Goal: Task Accomplishment & Management: Use online tool/utility

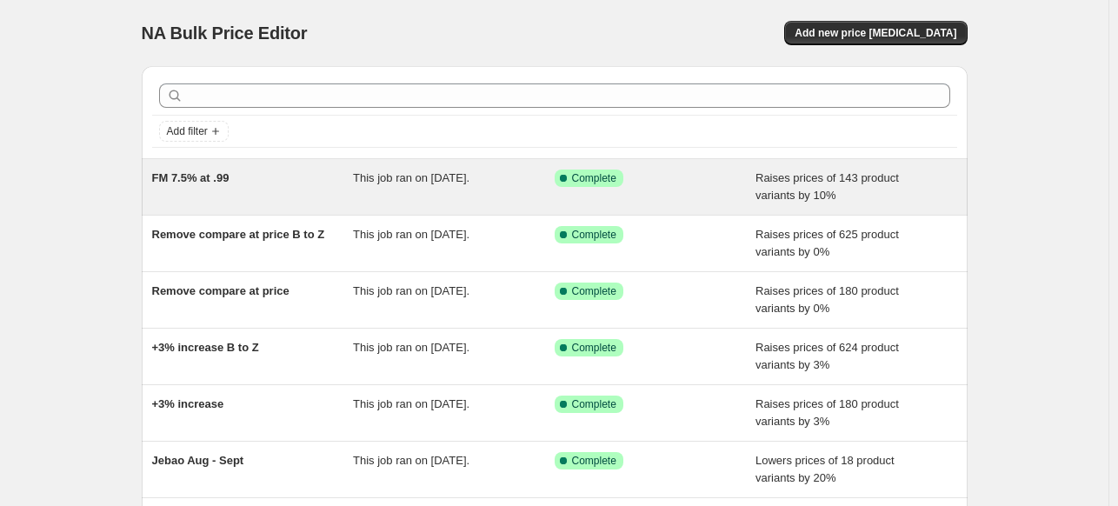
click at [185, 174] on span "FM 7.5% at .99" at bounding box center [190, 177] width 77 height 13
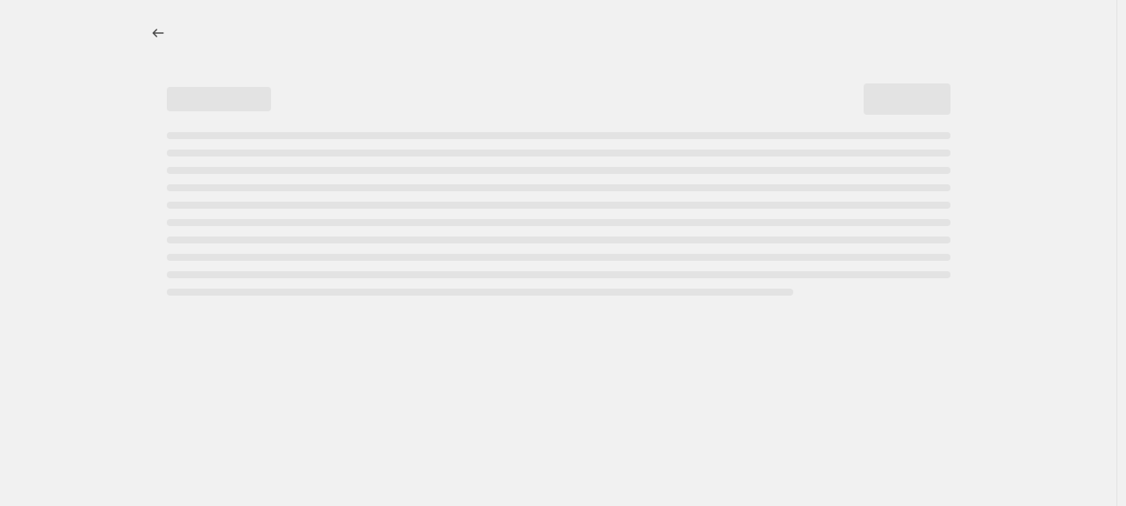
select select "percentage"
select select "remove"
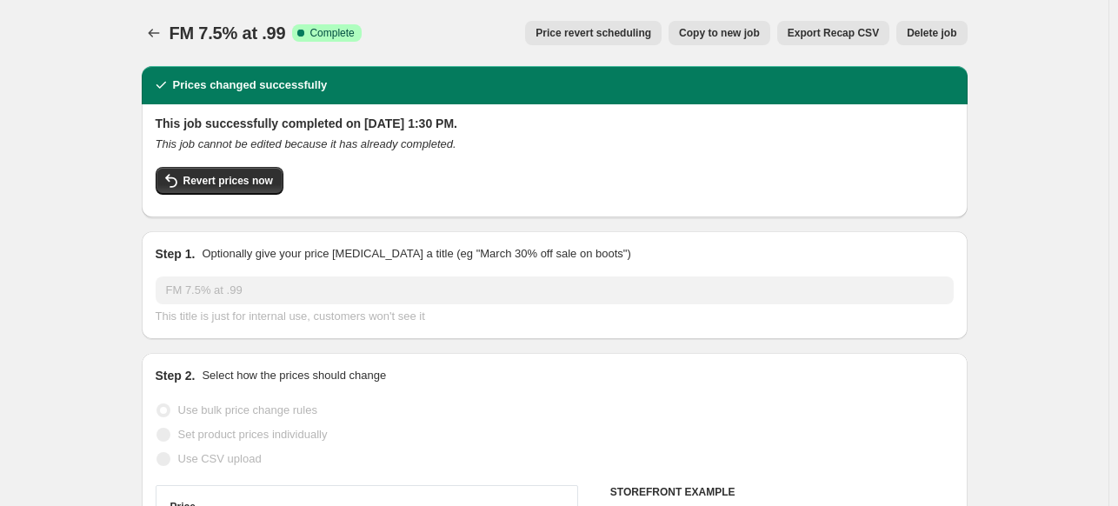
select select "vendor"
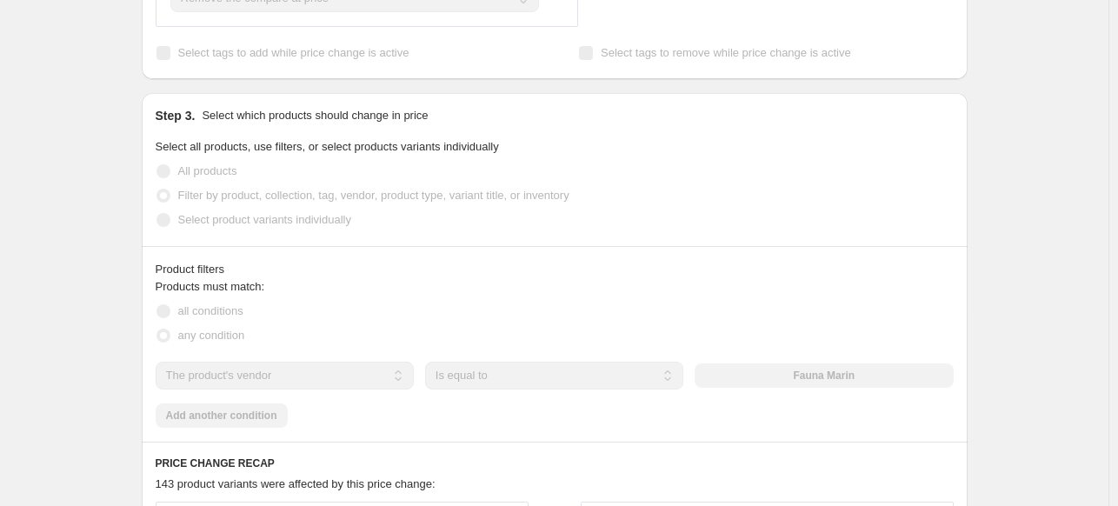
scroll to position [1391, 0]
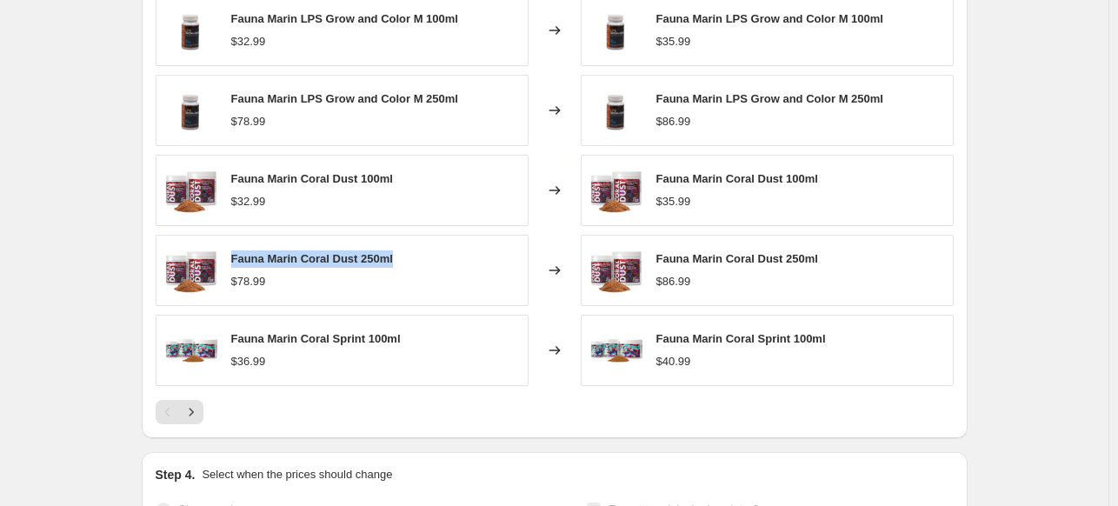
drag, startPoint x: 309, startPoint y: 264, endPoint x: 263, endPoint y: 268, distance: 45.3
click at [233, 264] on div "Fauna Marin Coral Dust 250ml $78.99" at bounding box center [342, 270] width 373 height 71
copy span "Fauna Marin Coral Dust 250ml"
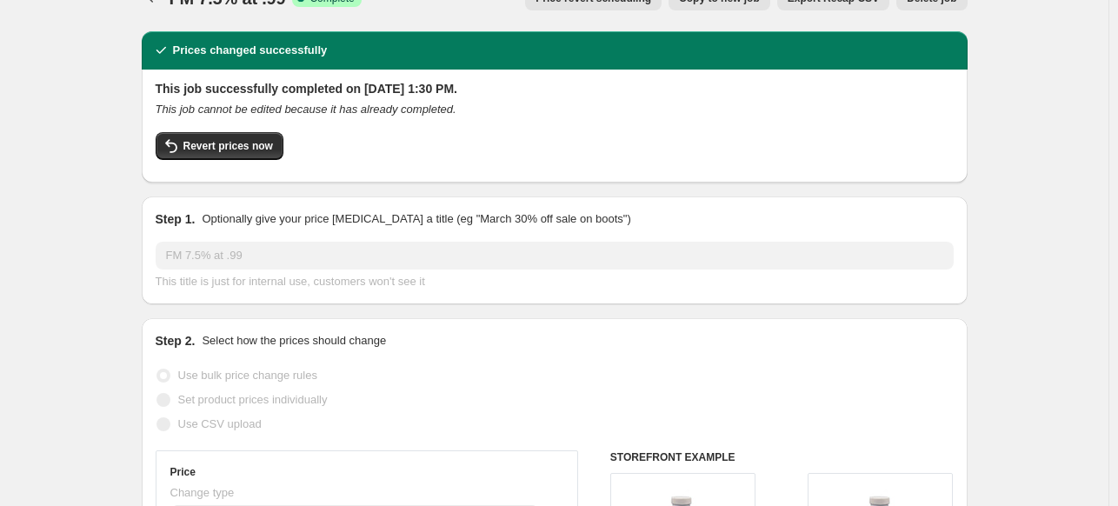
scroll to position [0, 0]
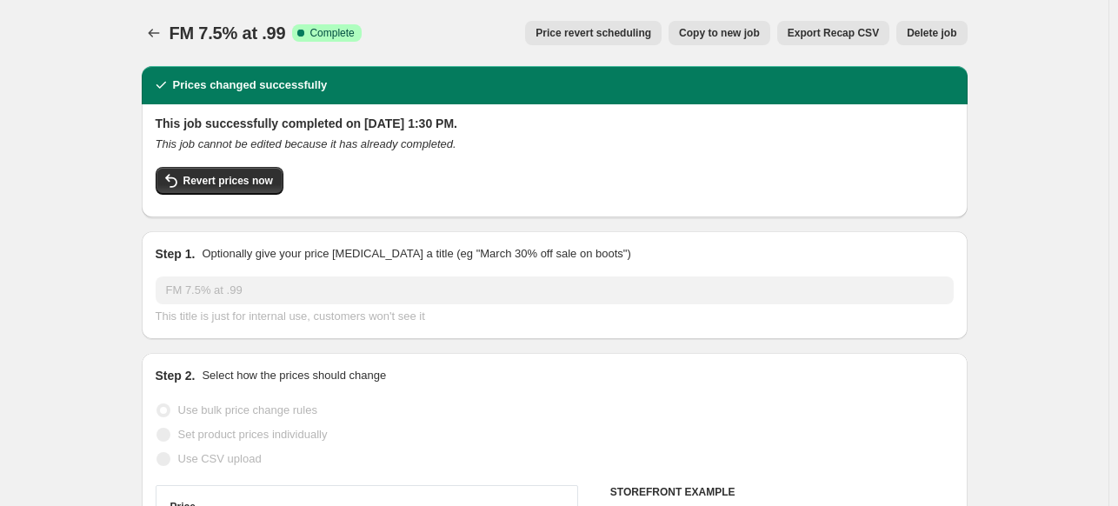
click at [956, 34] on span "Delete job" at bounding box center [931, 33] width 50 height 14
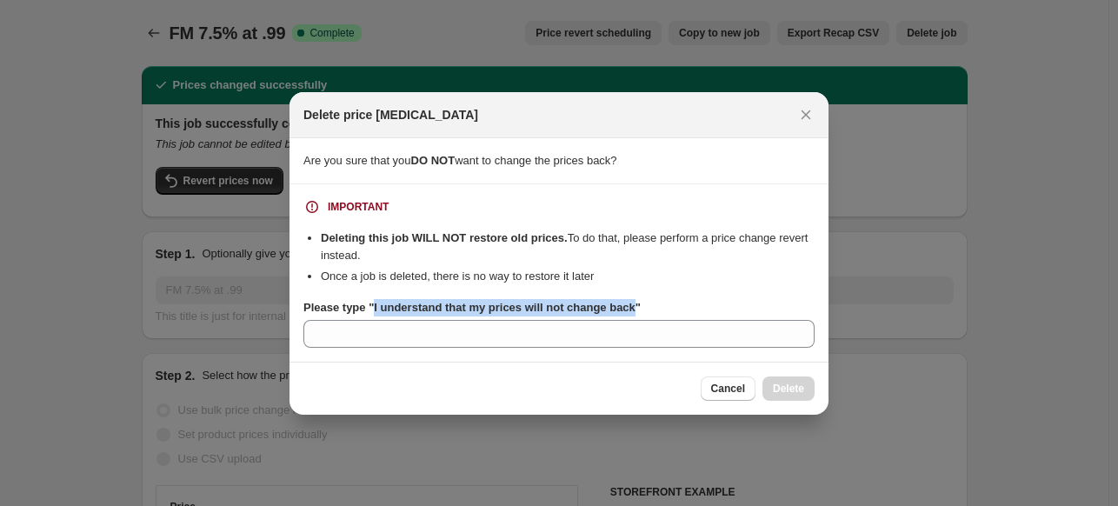
drag, startPoint x: 630, startPoint y: 307, endPoint x: 372, endPoint y: 310, distance: 258.2
click at [372, 310] on b "Please type "I understand that my prices will not change back"" at bounding box center [471, 307] width 337 height 13
copy b "I understand that my prices will not change back"
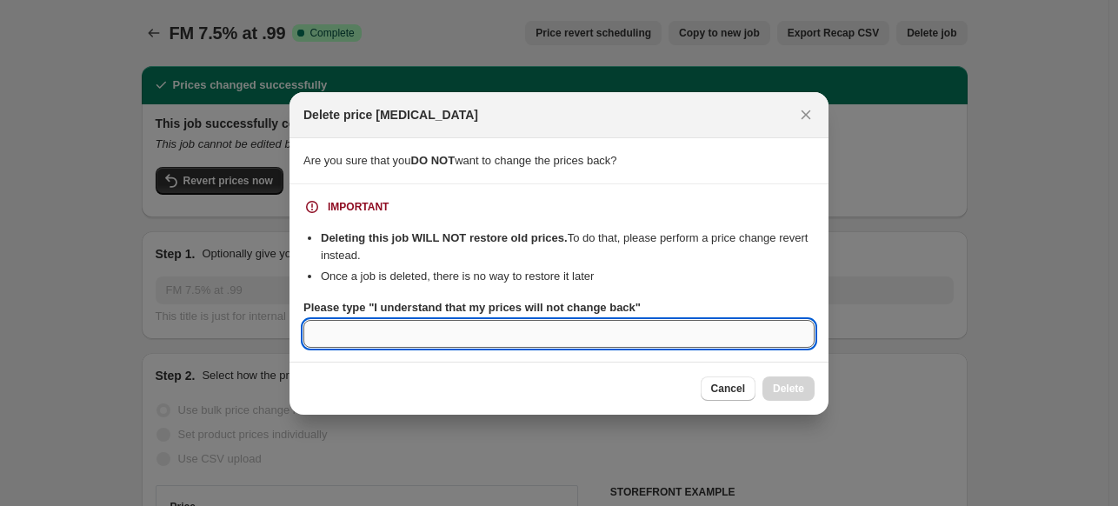
click at [386, 343] on input "Please type "I understand that my prices will not change back"" at bounding box center [558, 334] width 511 height 28
paste input "I understand that my prices will not change back"
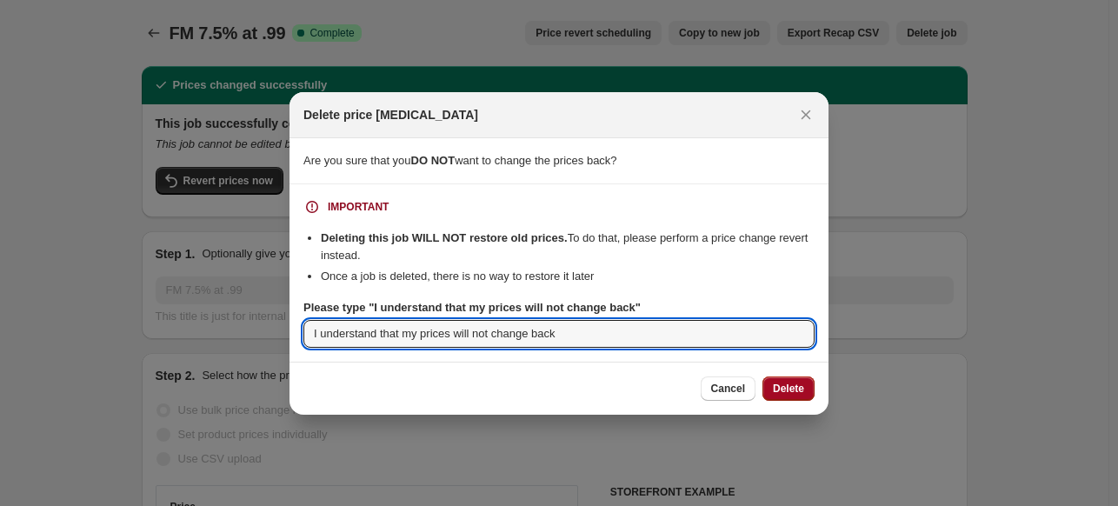
type input "I understand that my prices will not change back"
click at [794, 390] on span "Delete" at bounding box center [788, 389] width 31 height 14
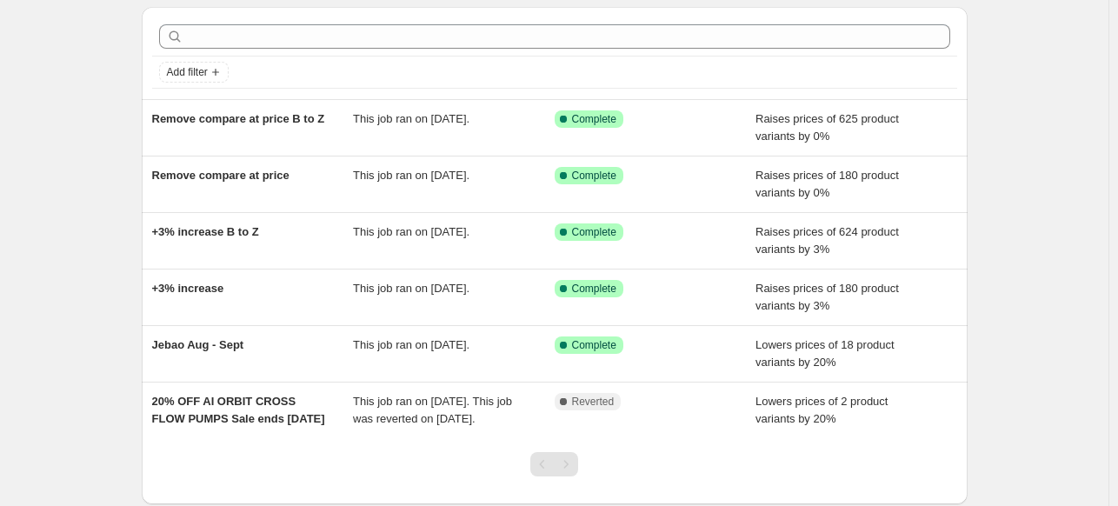
scroll to position [87, 0]
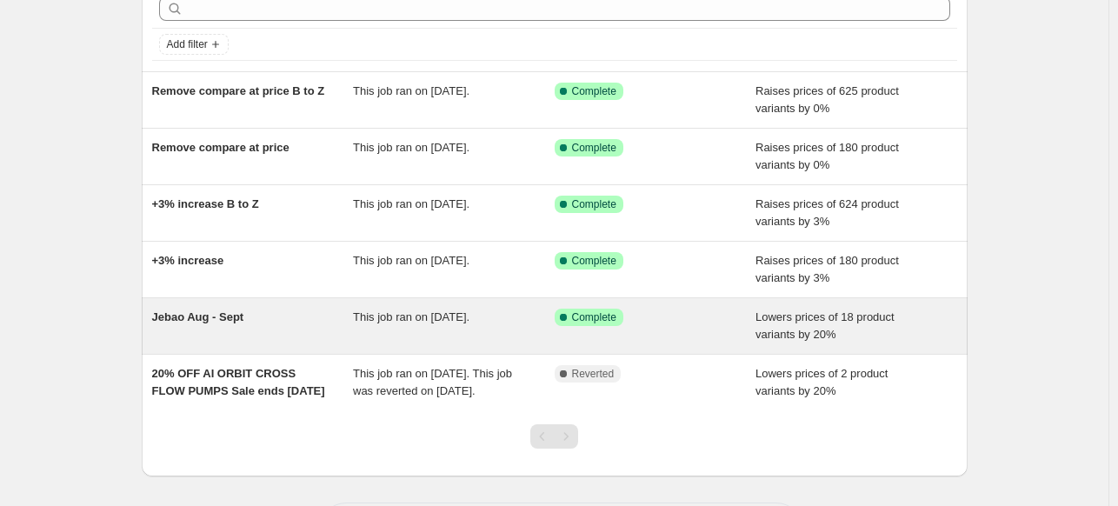
click at [222, 324] on div "Jebao Aug - Sept" at bounding box center [253, 326] width 202 height 35
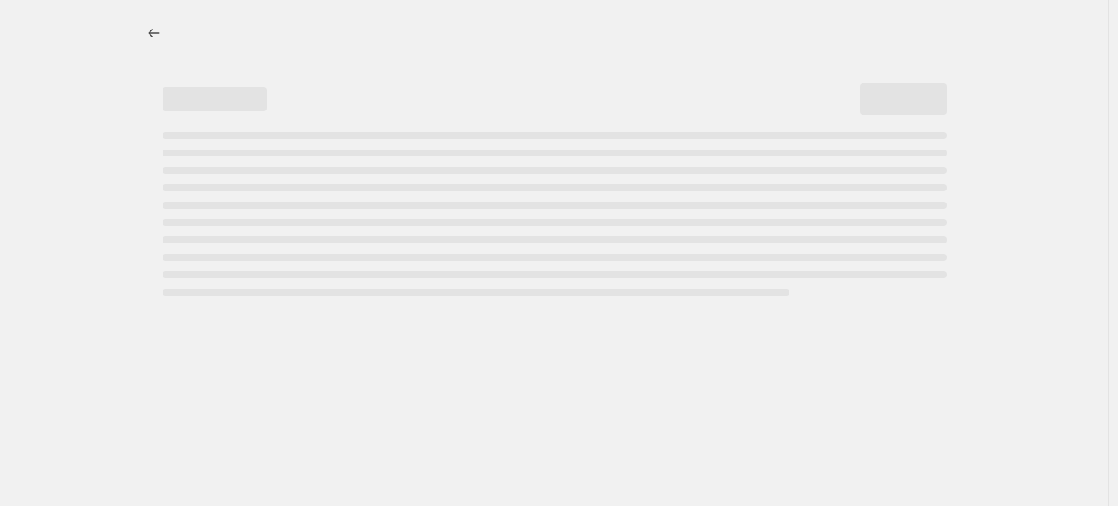
select select "percentage"
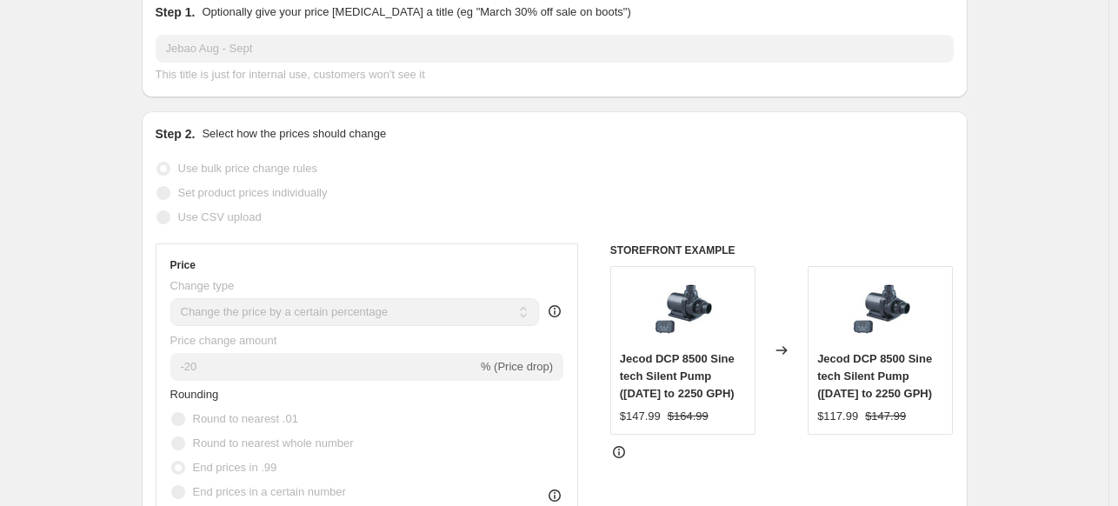
scroll to position [435, 0]
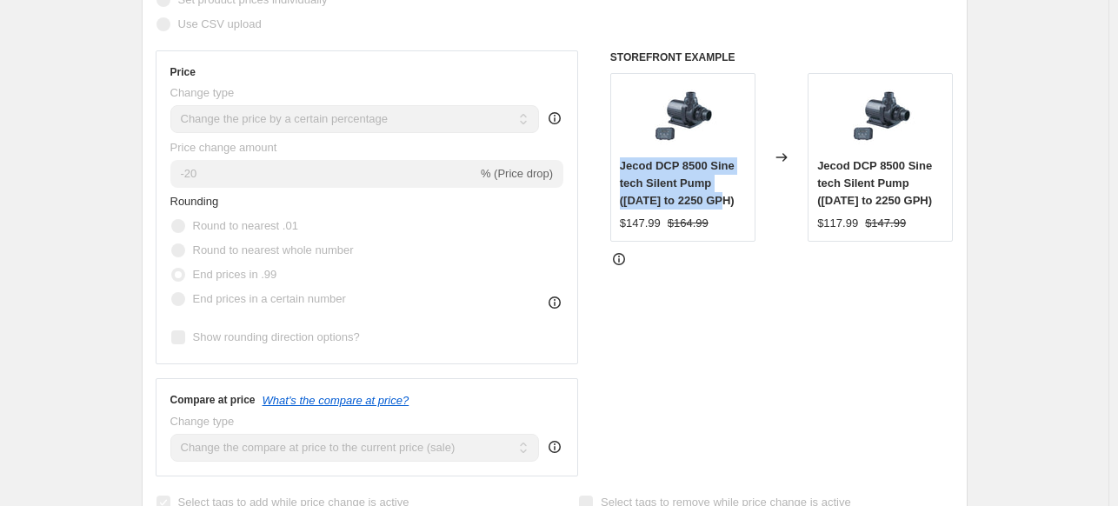
drag, startPoint x: 671, startPoint y: 166, endPoint x: 728, endPoint y: 201, distance: 67.1
click at [728, 201] on div "Jecod DCP 8500 Sine tech Silent Pump ([DATE] to 2250 GPH)" at bounding box center [683, 183] width 126 height 52
copy span "Jecod DCP 8500 Sine tech Silent Pump ([DATE] to 2250 GPH)"
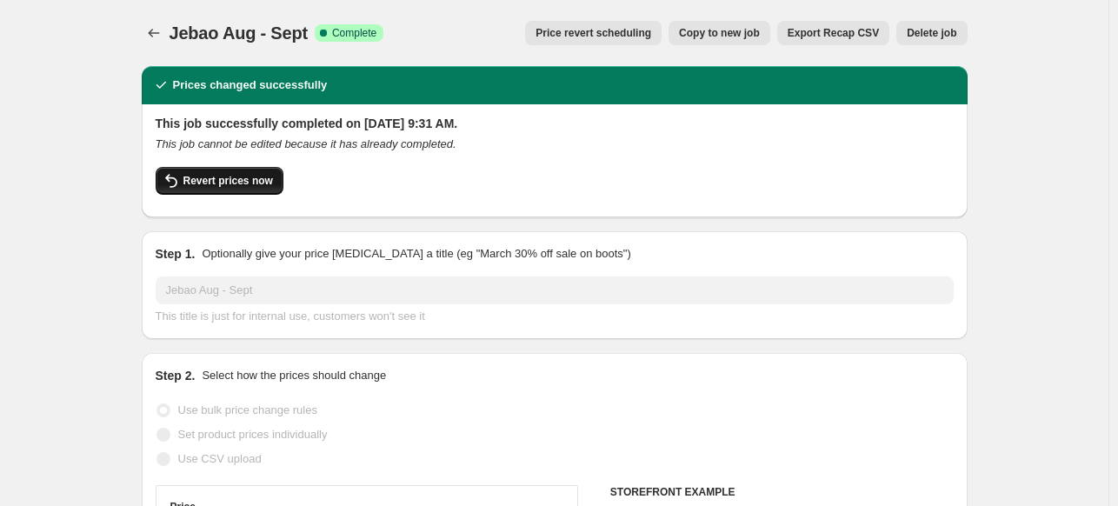
click at [252, 184] on span "Revert prices now" at bounding box center [228, 181] width 90 height 14
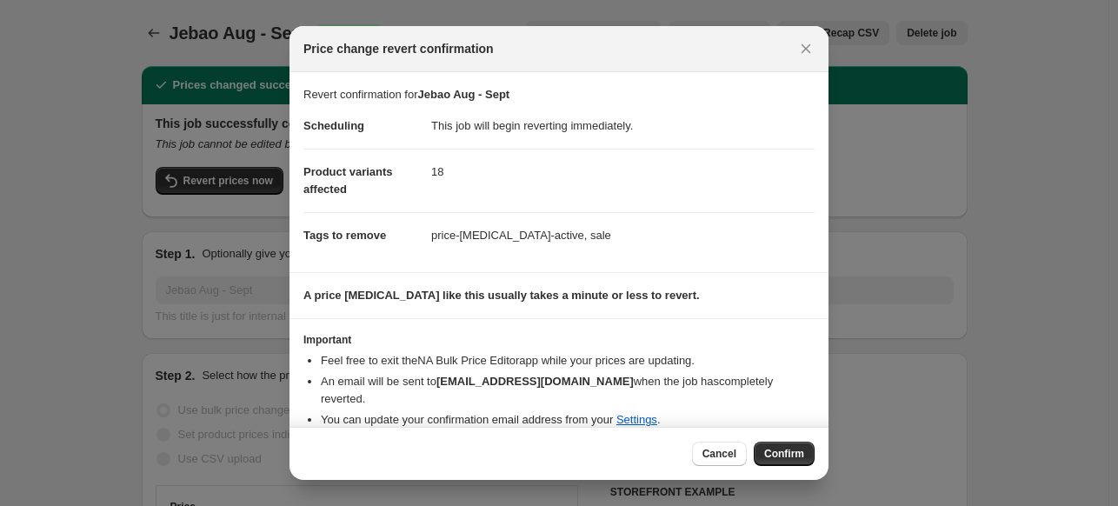
click at [775, 455] on span "Confirm" at bounding box center [784, 454] width 40 height 14
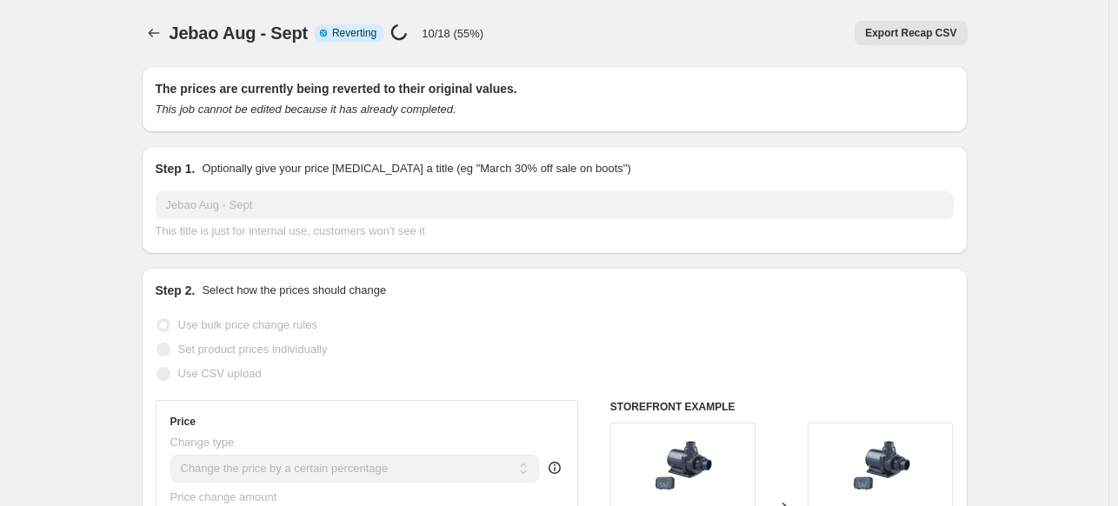
select select "percentage"
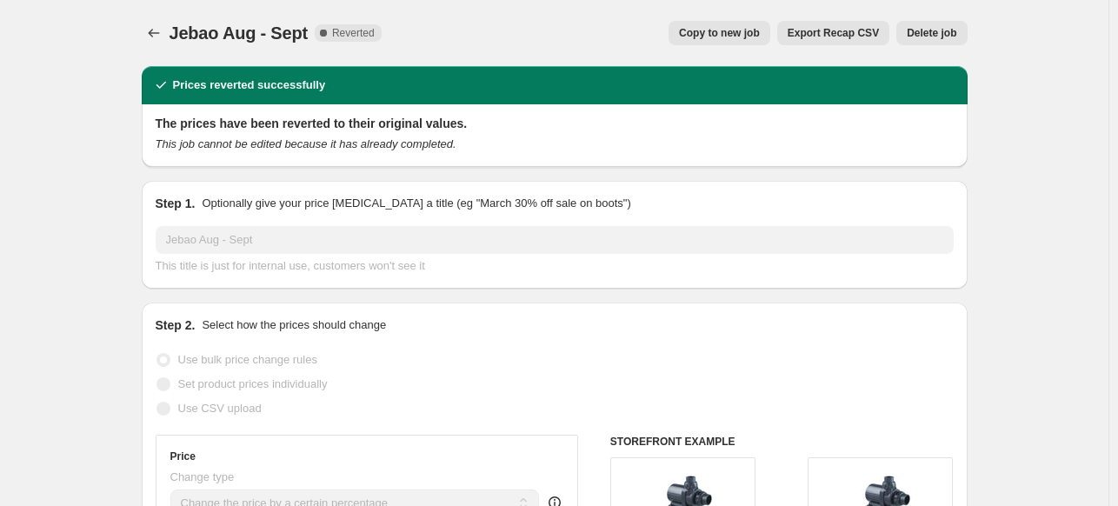
click at [952, 30] on span "Delete job" at bounding box center [931, 33] width 50 height 14
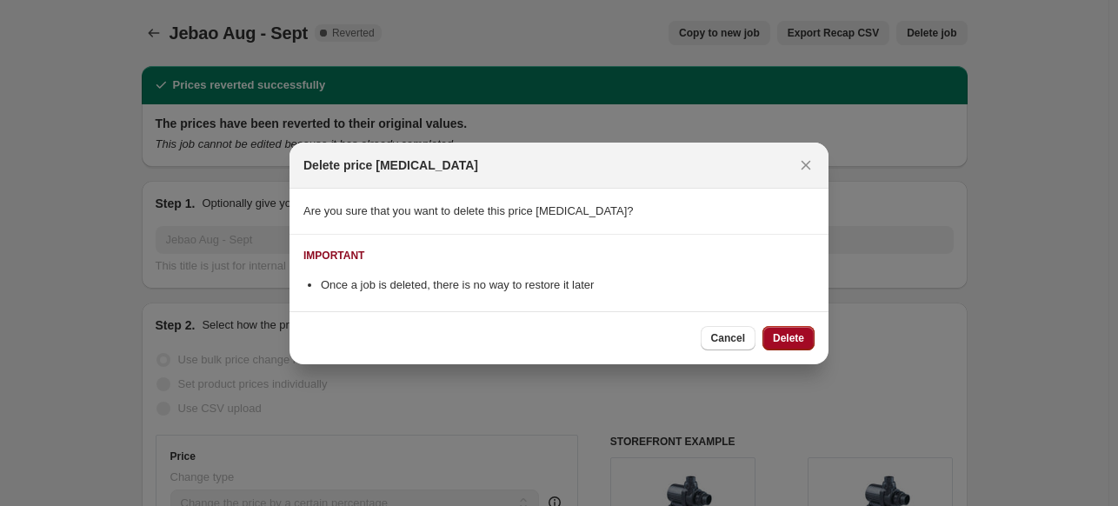
click at [778, 342] on span "Delete" at bounding box center [788, 338] width 31 height 14
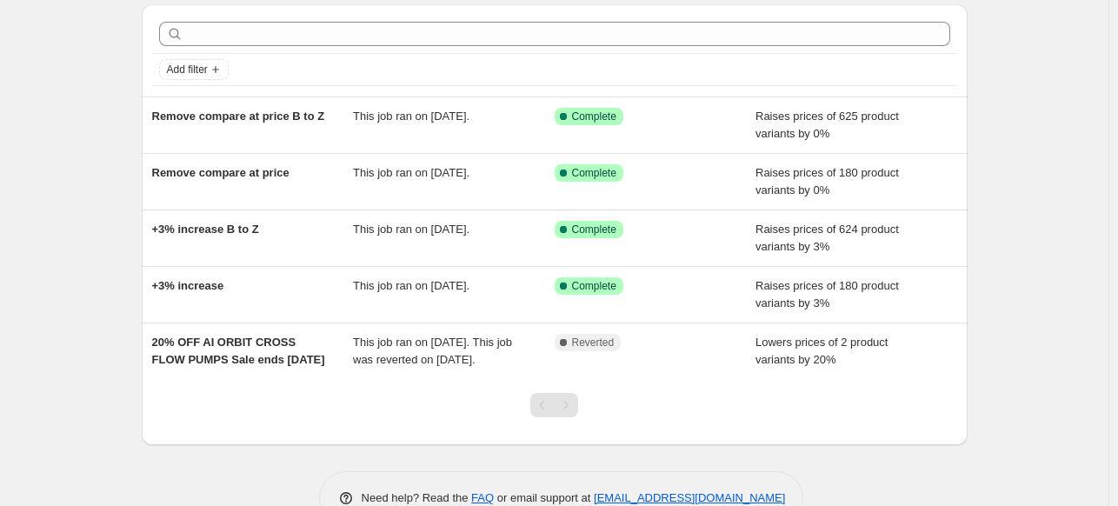
scroll to position [122, 0]
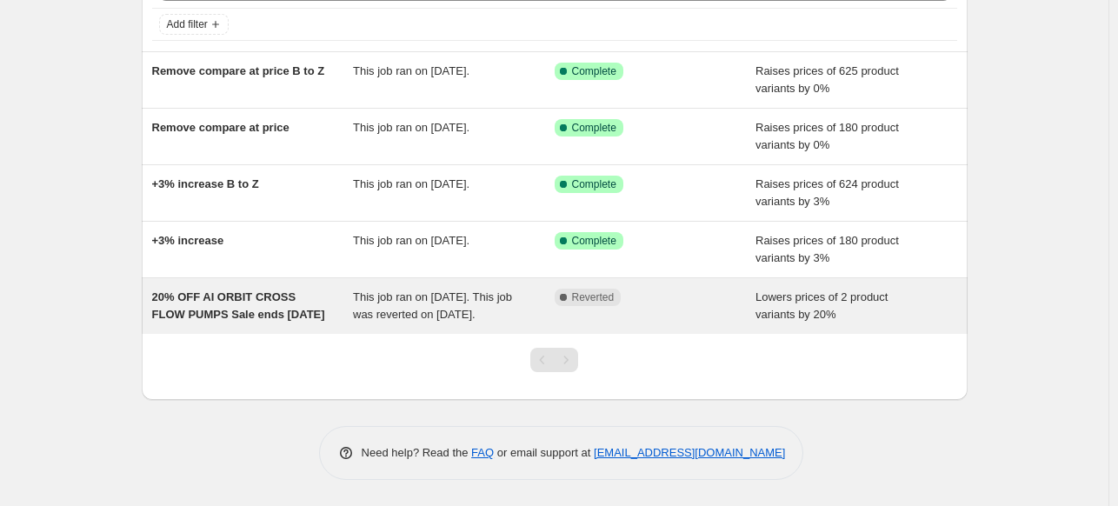
click at [264, 290] on span "20% OFF AI ORBIT CROSS FLOW PUMPS Sale ends [DATE]" at bounding box center [238, 305] width 173 height 30
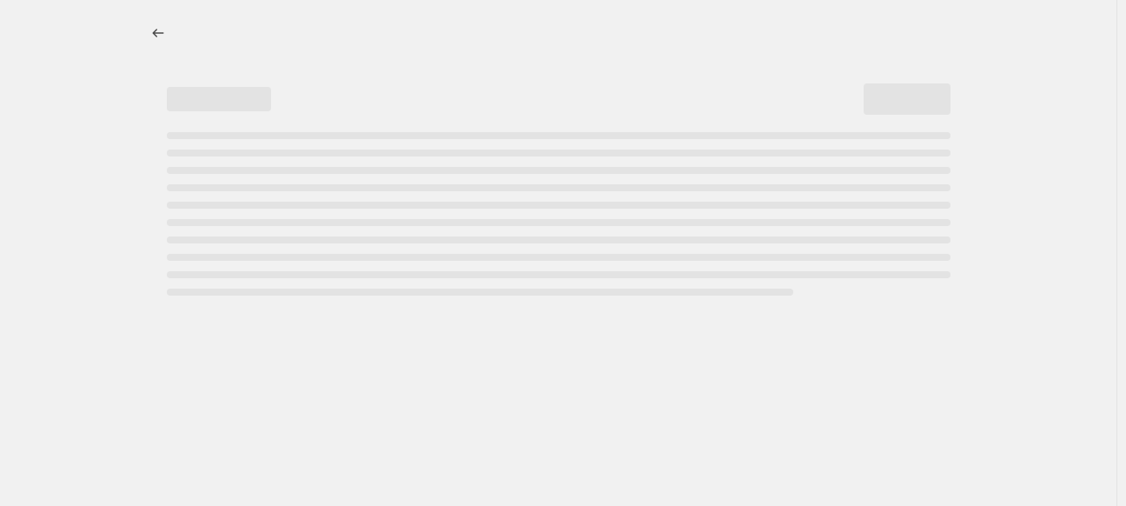
select select "percentage"
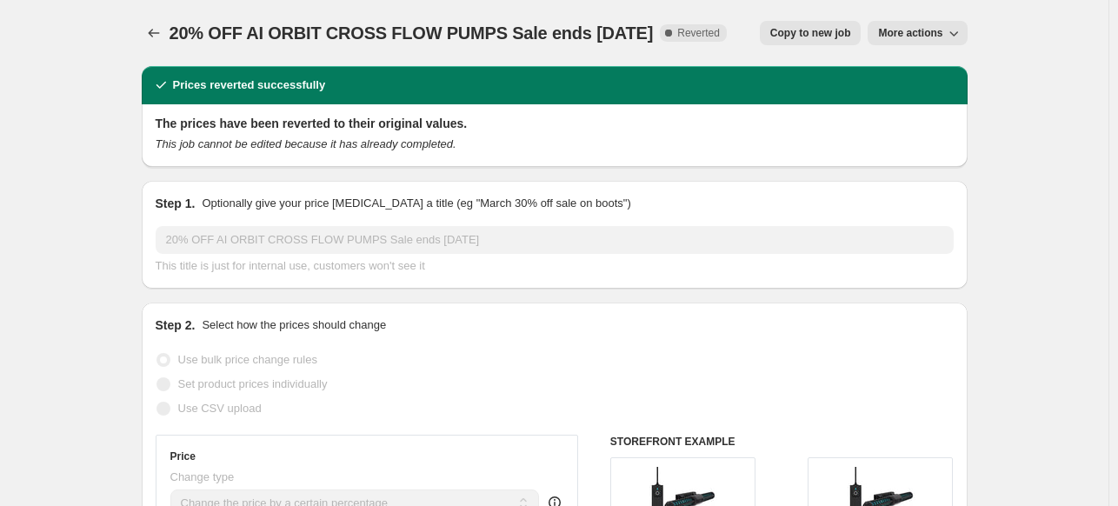
click at [960, 30] on icon "button" at bounding box center [953, 32] width 17 height 17
click at [952, 87] on button "Delete job" at bounding box center [932, 98] width 105 height 28
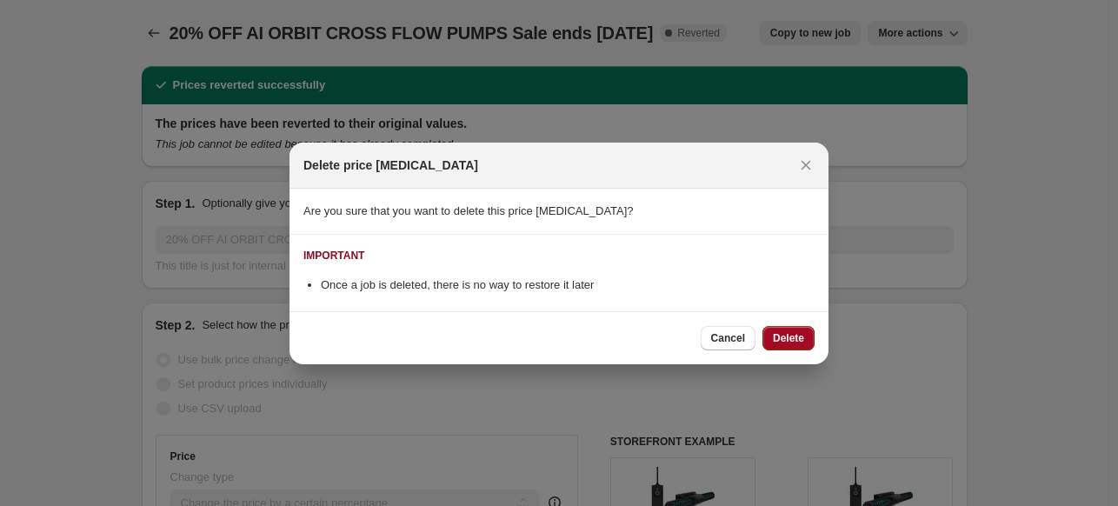
click at [800, 340] on span "Delete" at bounding box center [788, 338] width 31 height 14
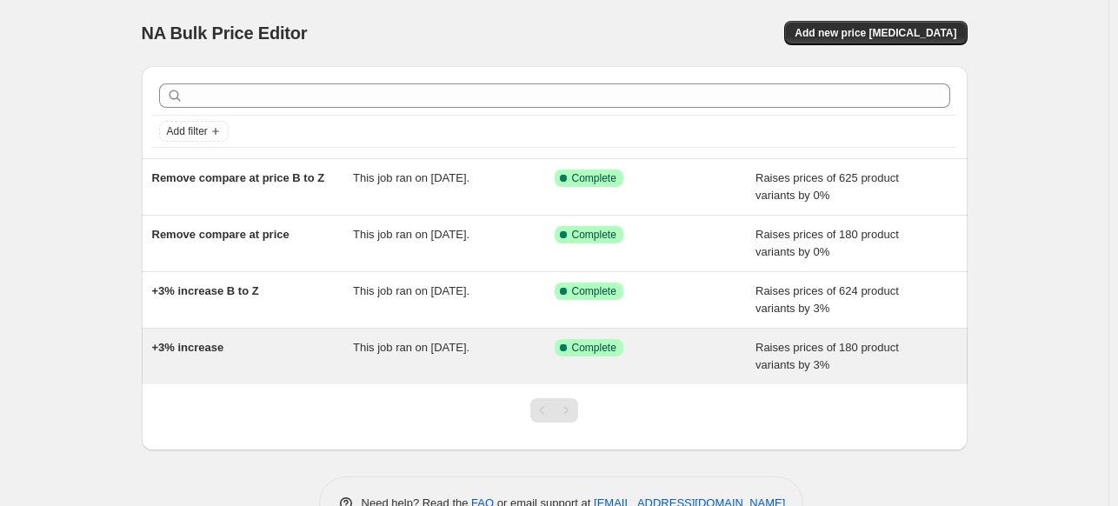
click at [201, 349] on span "+3% increase" at bounding box center [188, 347] width 72 height 13
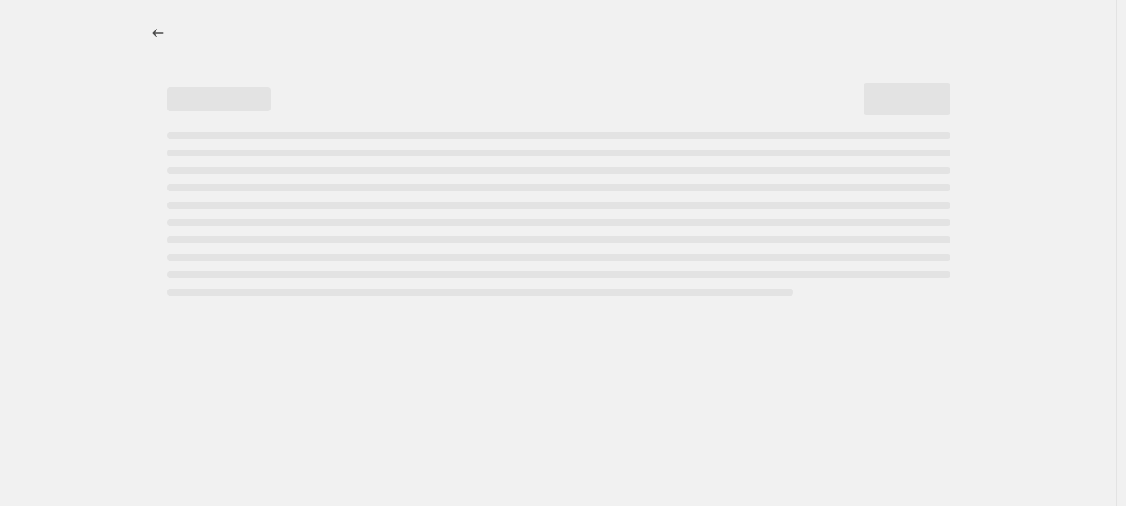
select select "percentage"
select select "vendor"
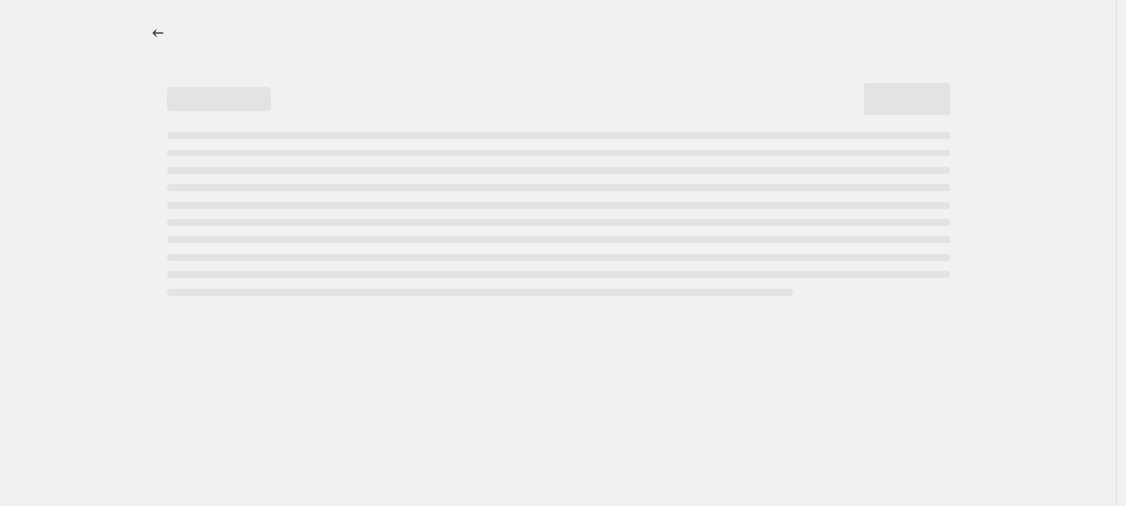
select select "vendor"
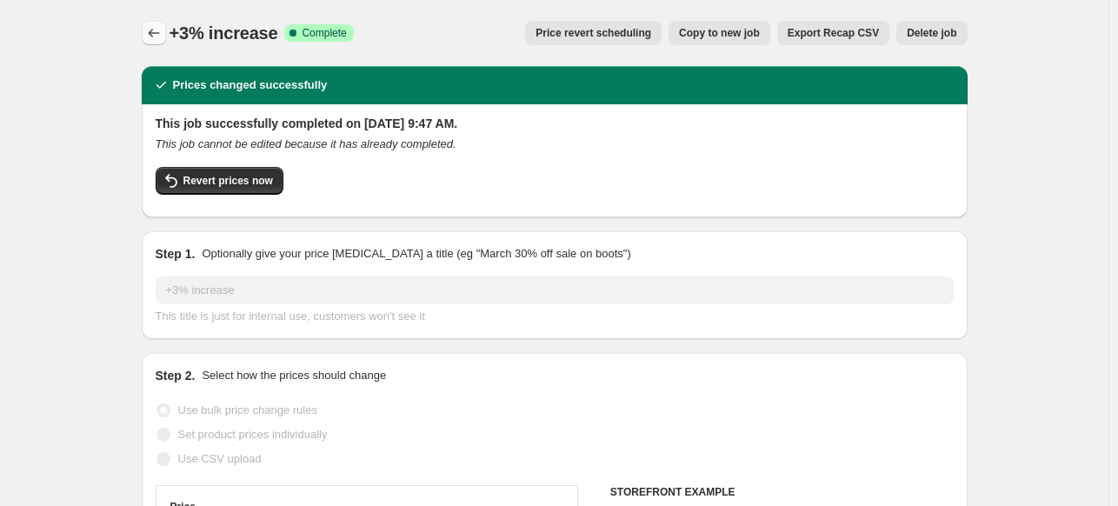
click at [155, 30] on icon "Price change jobs" at bounding box center [153, 33] width 11 height 9
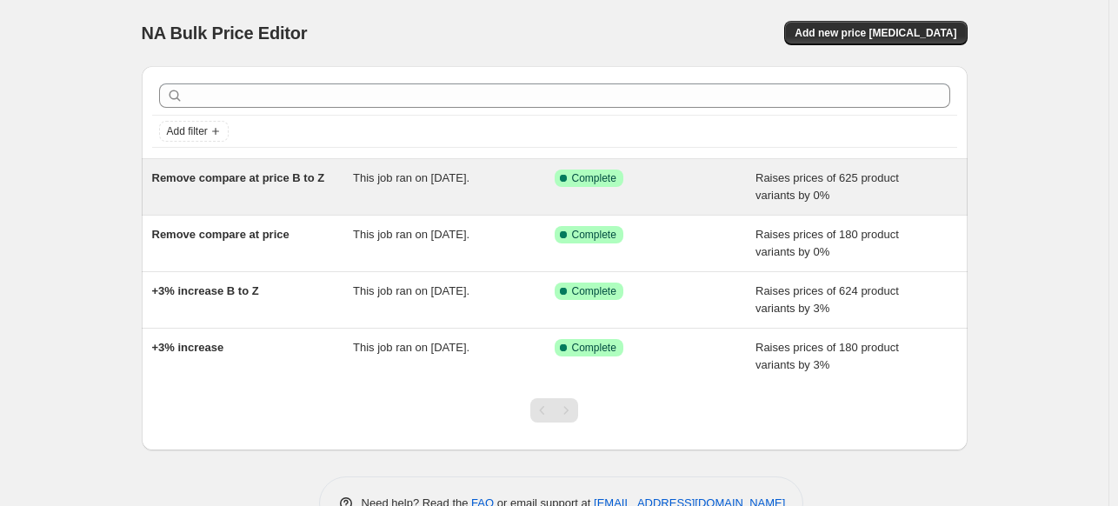
click at [245, 182] on span "Remove compare at price B to Z" at bounding box center [238, 177] width 173 height 13
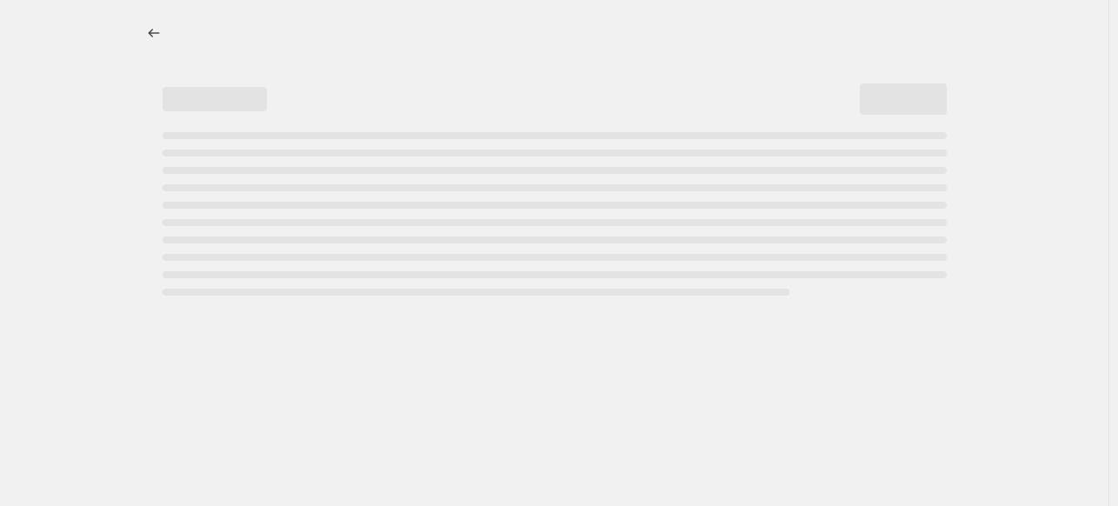
select select "percentage"
select select "remove"
select select "vendor"
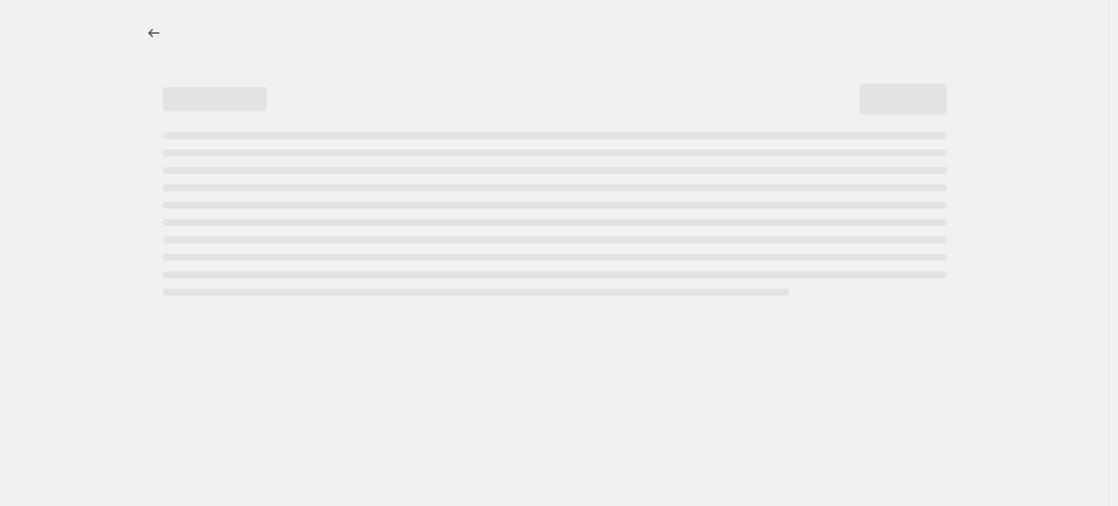
select select "vendor"
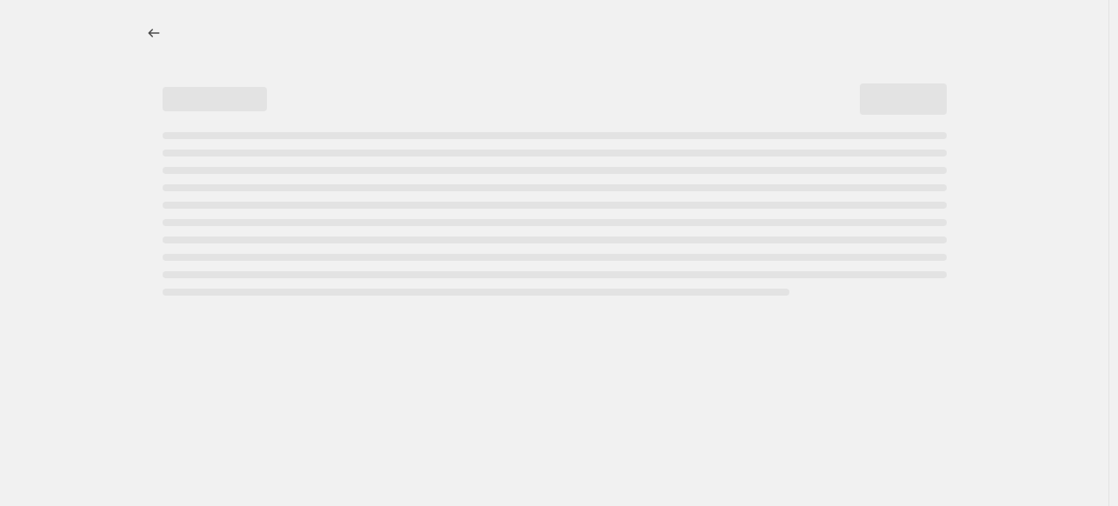
select select "vendor"
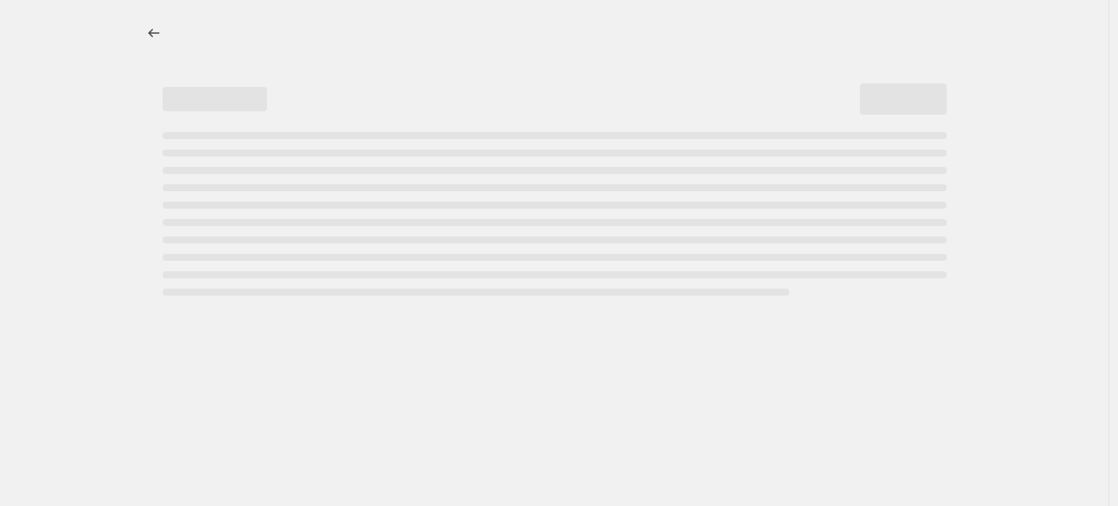
select select "vendor"
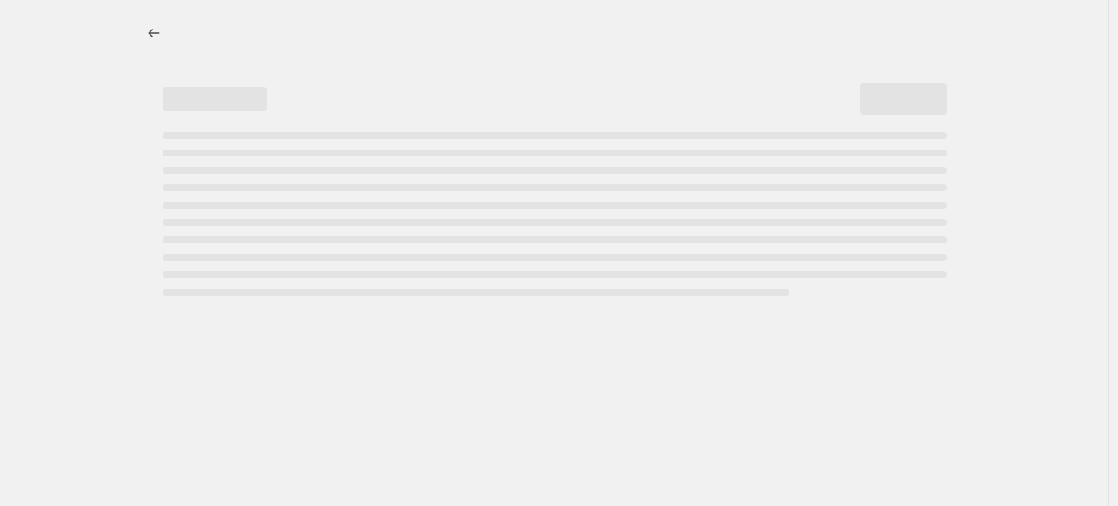
select select "vendor"
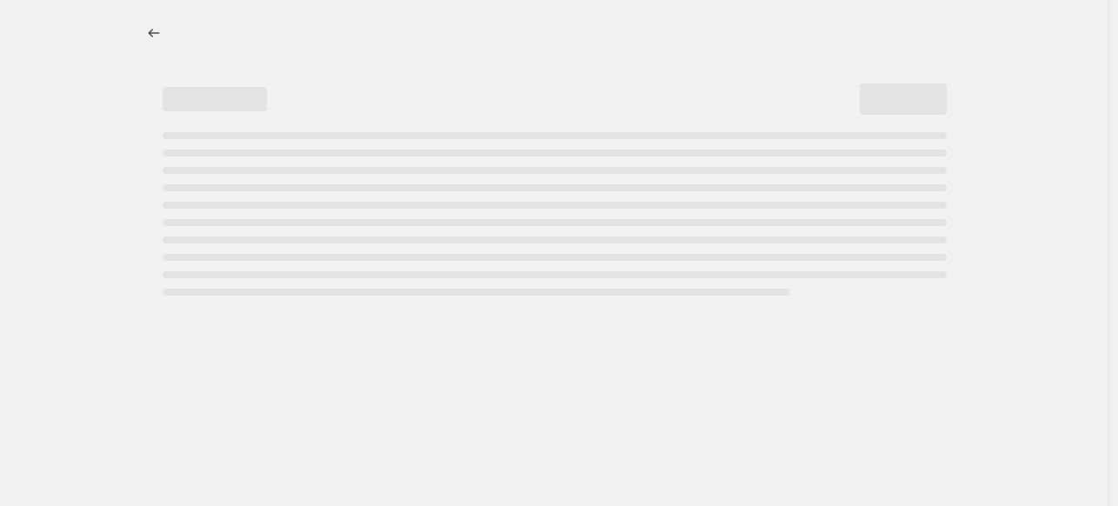
select select "vendor"
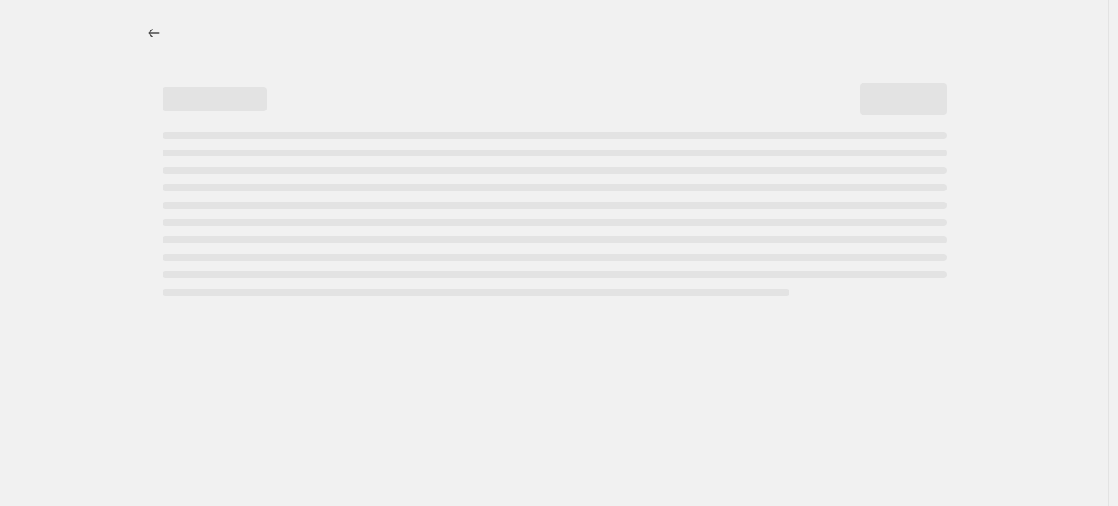
select select "vendor"
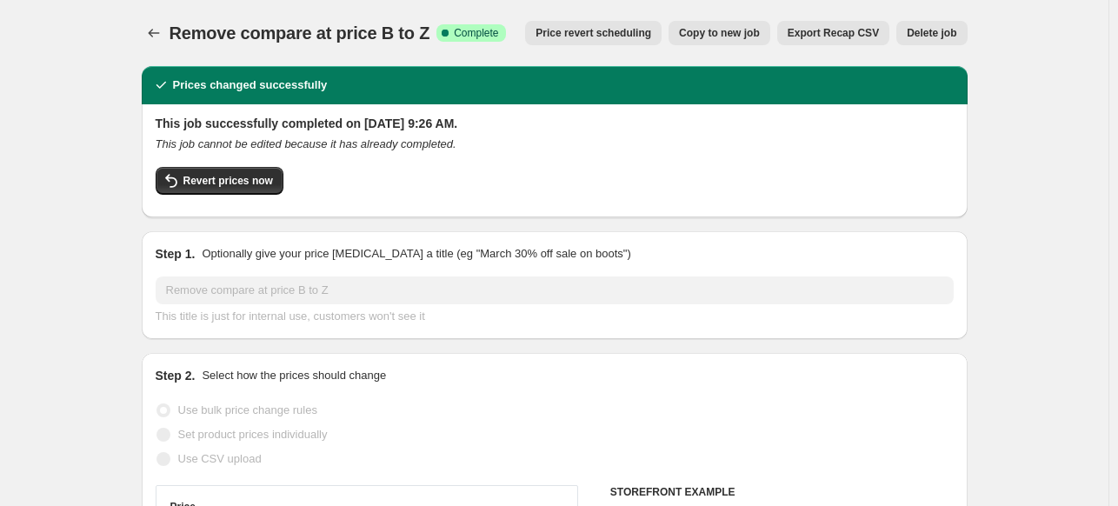
click at [952, 33] on span "Delete job" at bounding box center [931, 33] width 50 height 14
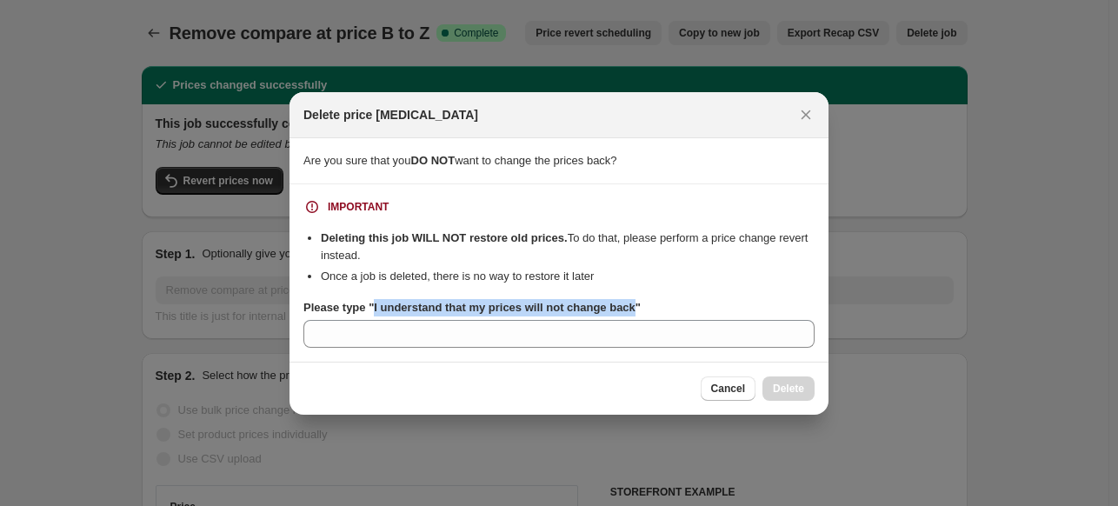
drag, startPoint x: 628, startPoint y: 307, endPoint x: 373, endPoint y: 313, distance: 255.6
click at [373, 313] on b "Please type "I understand that my prices will not change back"" at bounding box center [471, 307] width 337 height 13
copy b "I understand that my prices will not change back"
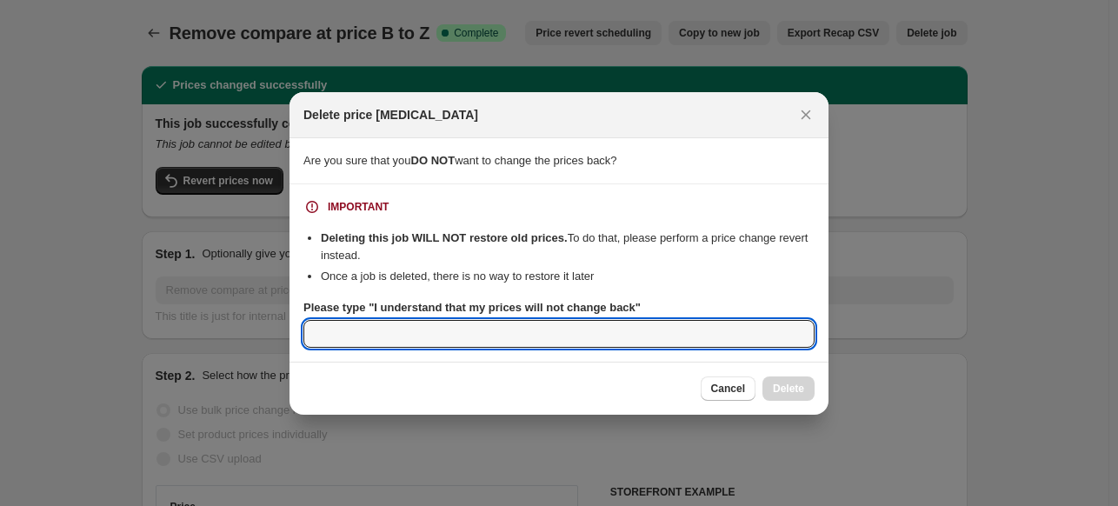
drag, startPoint x: 362, startPoint y: 338, endPoint x: 424, endPoint y: 349, distance: 63.4
click at [362, 338] on input "Please type "I understand that my prices will not change back"" at bounding box center [558, 334] width 511 height 28
paste input "I understand that my prices will not change back"
type input "I understand that my prices will not change back"
click at [796, 392] on span "Delete" at bounding box center [788, 389] width 31 height 14
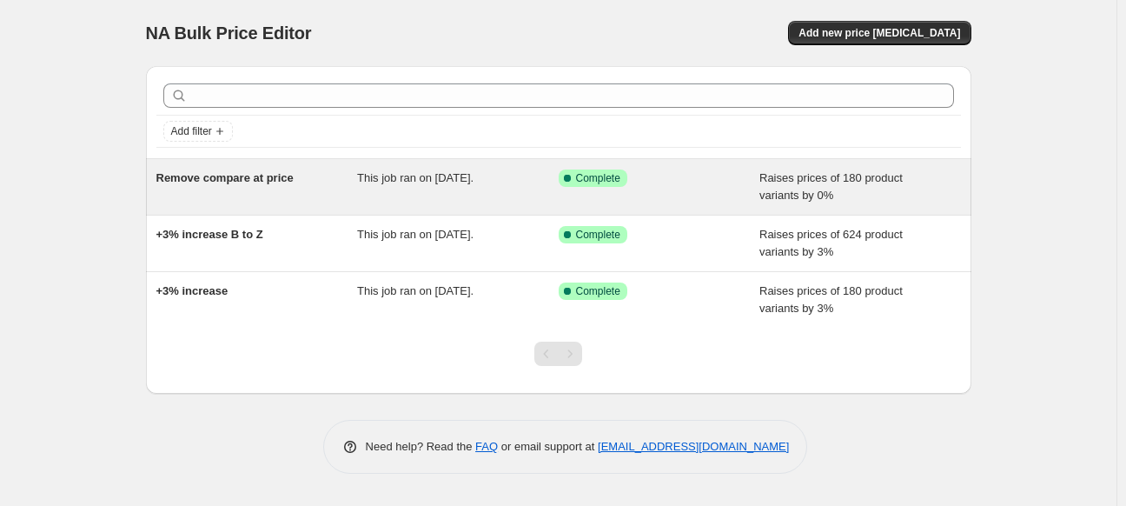
click at [226, 181] on span "Remove compare at price" at bounding box center [224, 177] width 137 height 13
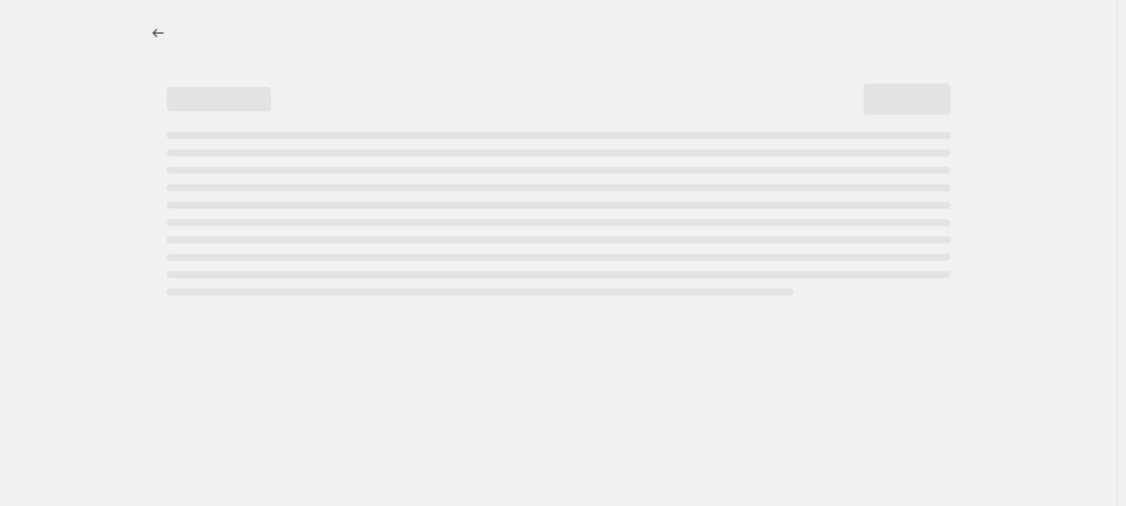
select select "percentage"
select select "remove"
select select "vendor"
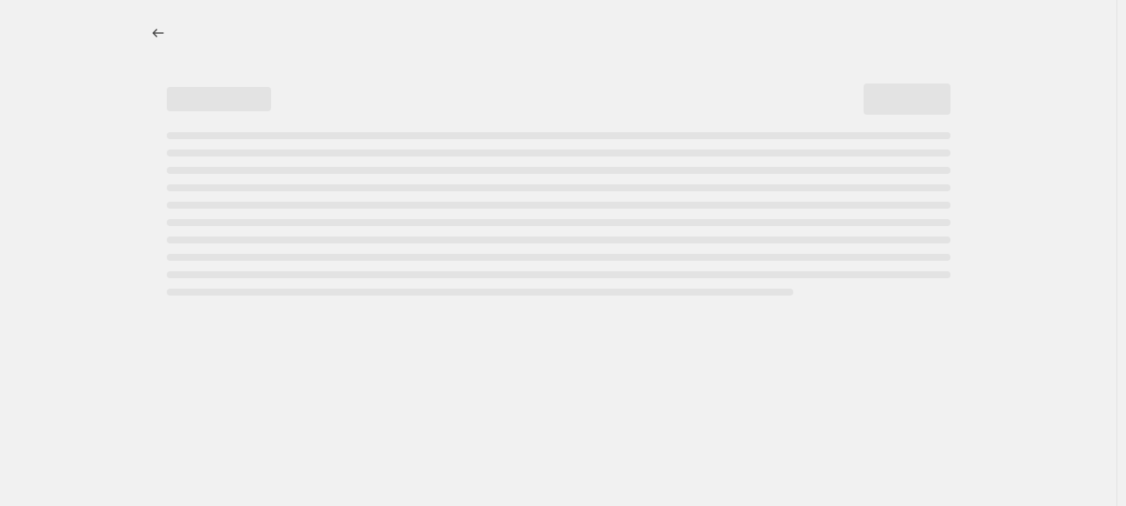
select select "vendor"
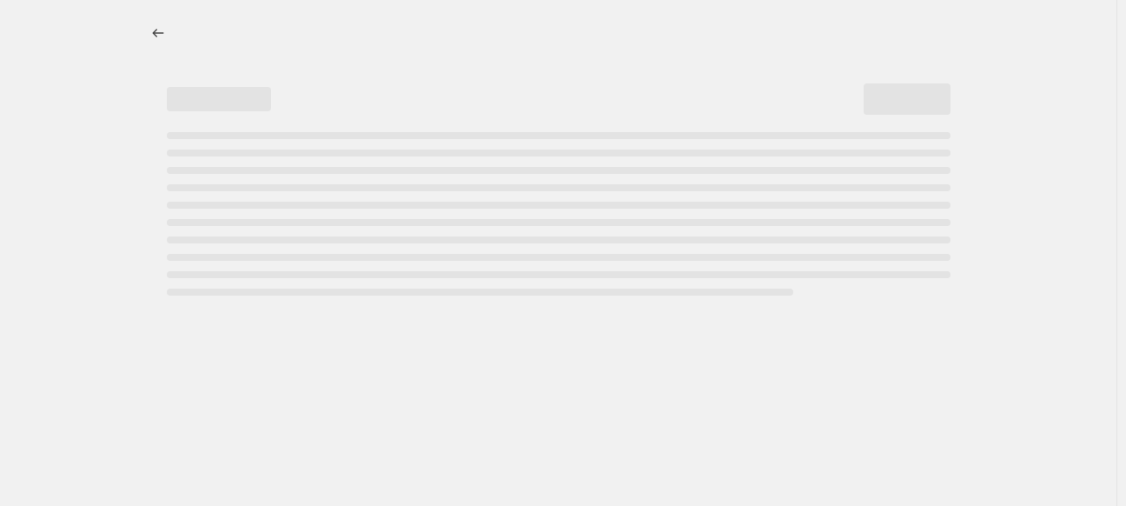
select select "vendor"
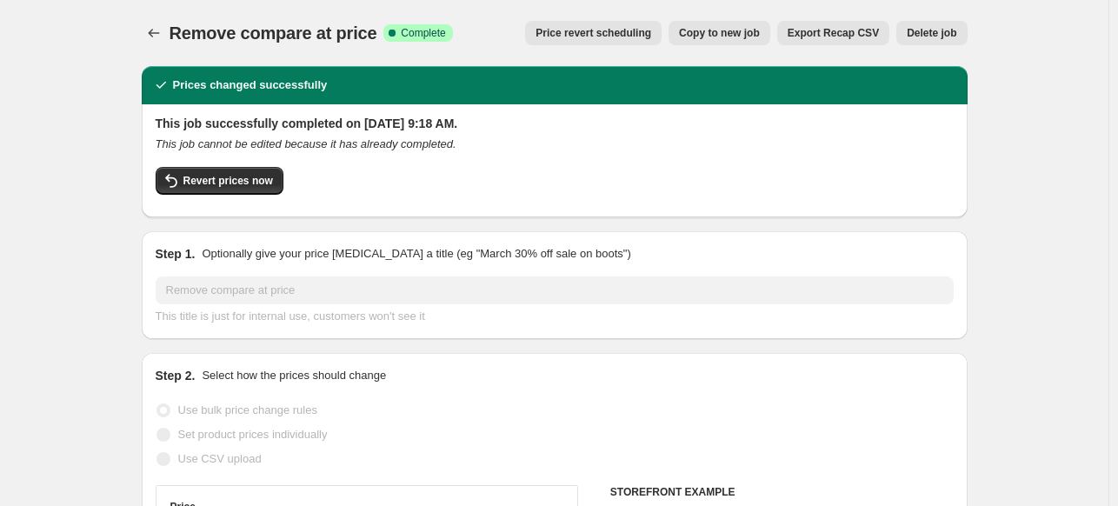
click at [953, 36] on span "Delete job" at bounding box center [931, 33] width 50 height 14
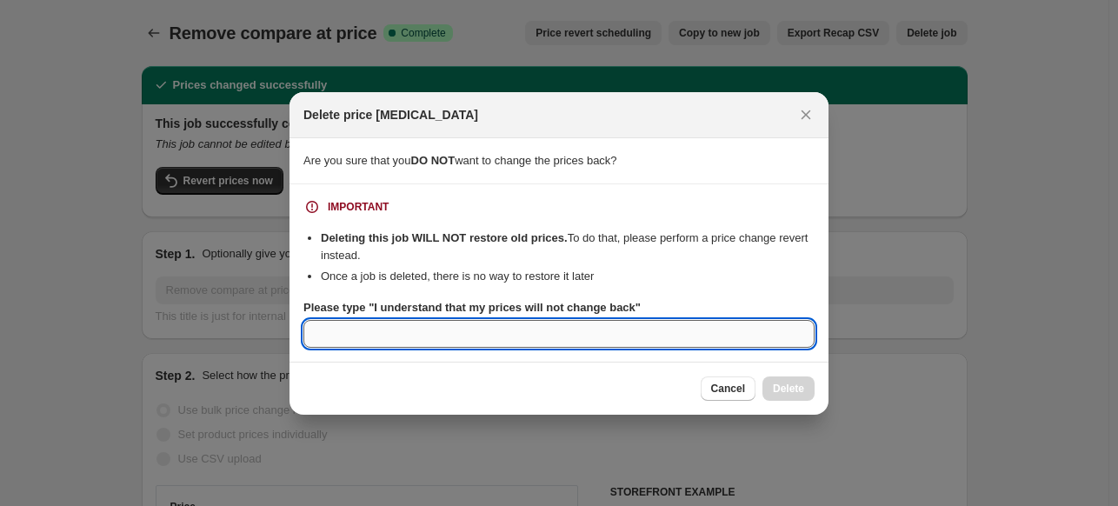
click at [344, 336] on input "Please type "I understand that my prices will not change back"" at bounding box center [558, 334] width 511 height 28
paste input "I understand that my prices will not change back"
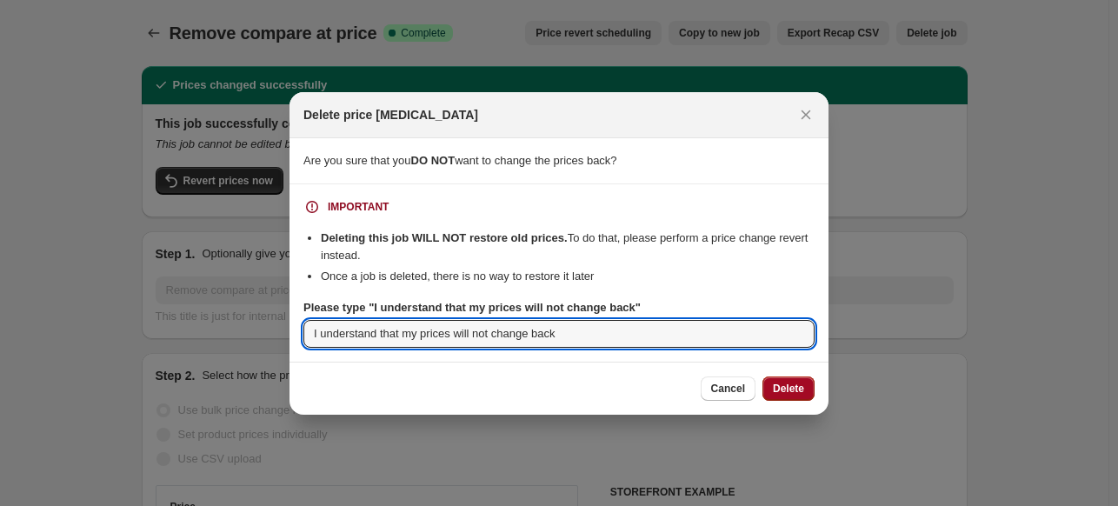
type input "I understand that my prices will not change back"
click at [810, 387] on button "Delete" at bounding box center [788, 388] width 52 height 24
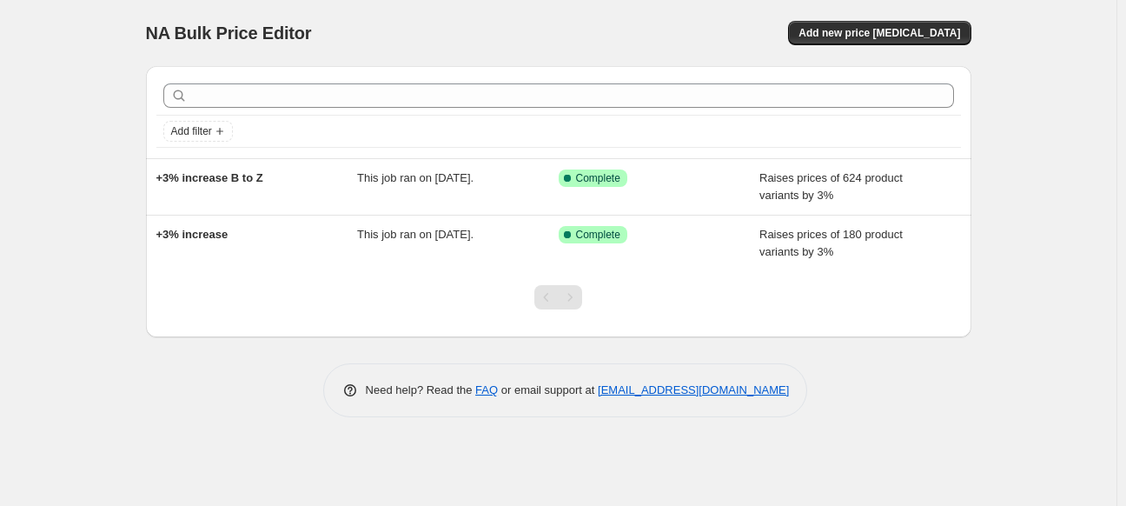
click at [44, 155] on div "NA Bulk Price Editor. This page is ready NA Bulk Price Editor Add new price [ME…" at bounding box center [558, 253] width 1117 height 506
click at [123, 249] on div "NA Bulk Price Editor. This page is ready NA Bulk Price Editor Add new price [ME…" at bounding box center [558, 253] width 1117 height 506
